Goal: Information Seeking & Learning: Learn about a topic

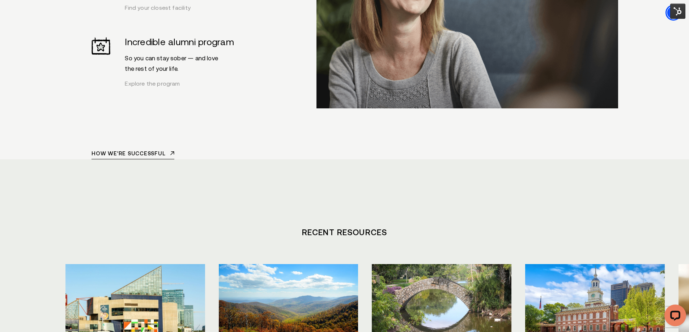
scroll to position [3002, 0]
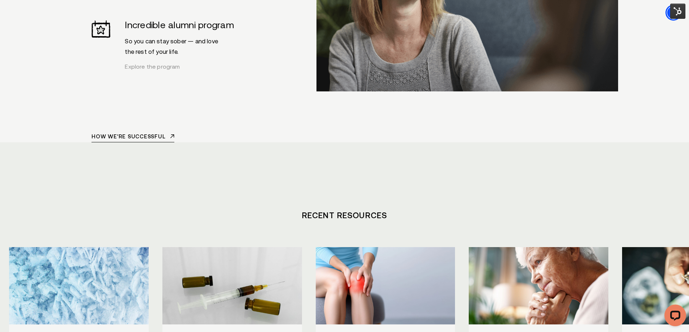
click at [44, 244] on img "/" at bounding box center [78, 286] width 153 height 85
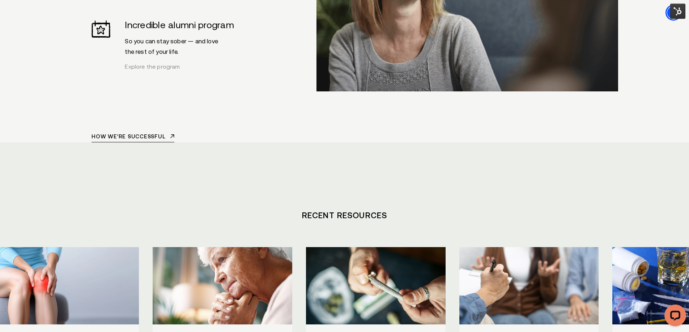
click at [176, 244] on img "/" at bounding box center [222, 286] width 153 height 85
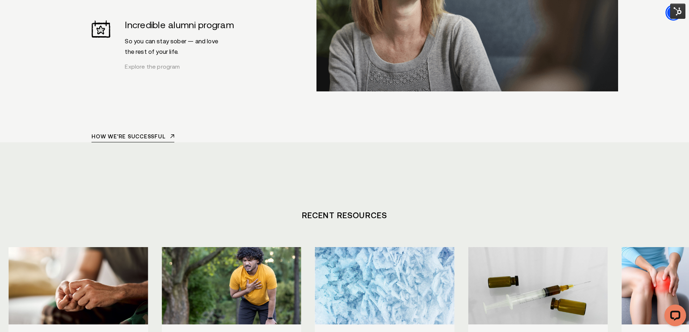
click at [308, 244] on img "/" at bounding box center [231, 286] width 153 height 85
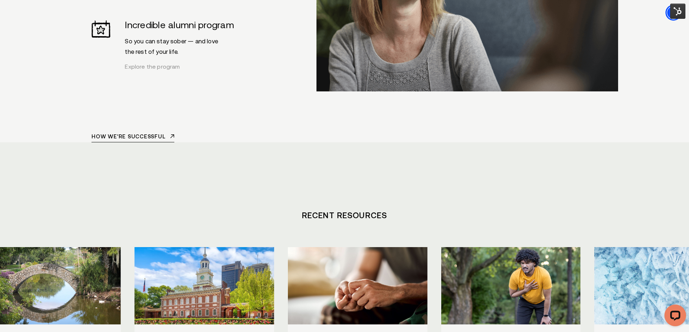
click at [281, 244] on img "/" at bounding box center [204, 286] width 153 height 85
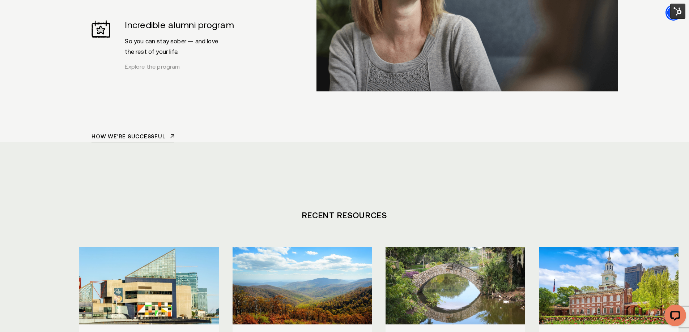
click at [379, 244] on img "/" at bounding box center [302, 286] width 153 height 85
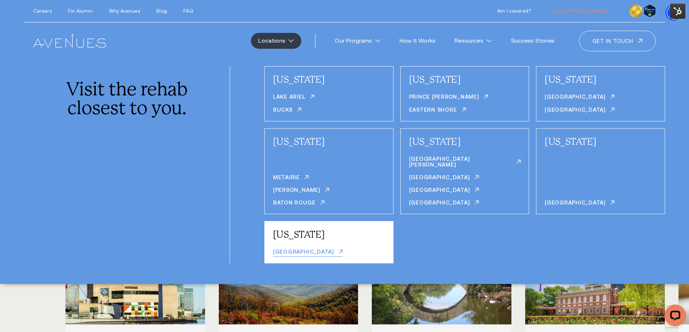
click at [289, 249] on link "[GEOGRAPHIC_DATA]" at bounding box center [308, 253] width 70 height 8
